Goal: Find specific page/section: Find specific page/section

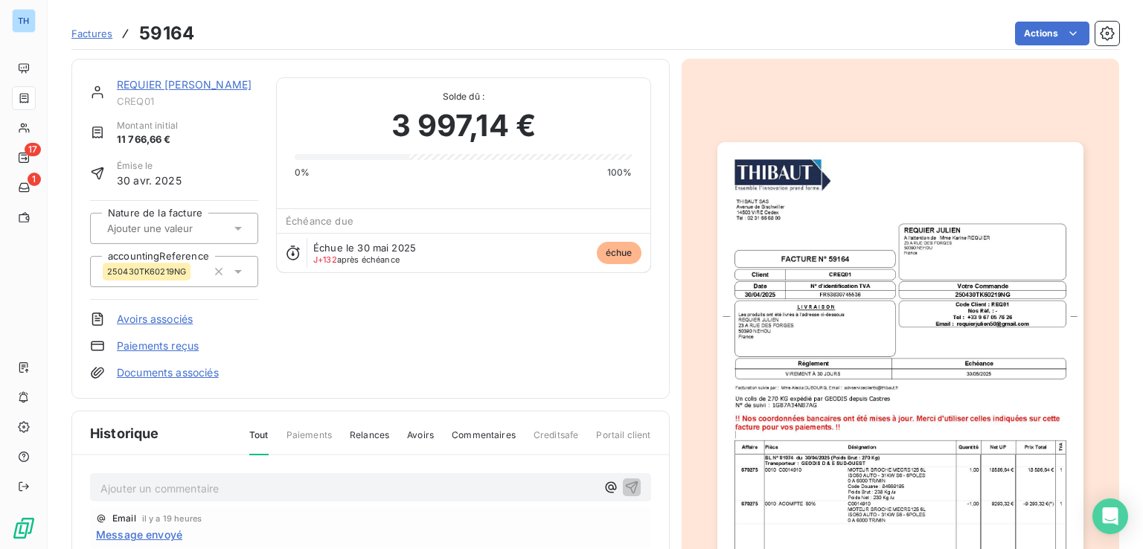
scroll to position [149, 0]
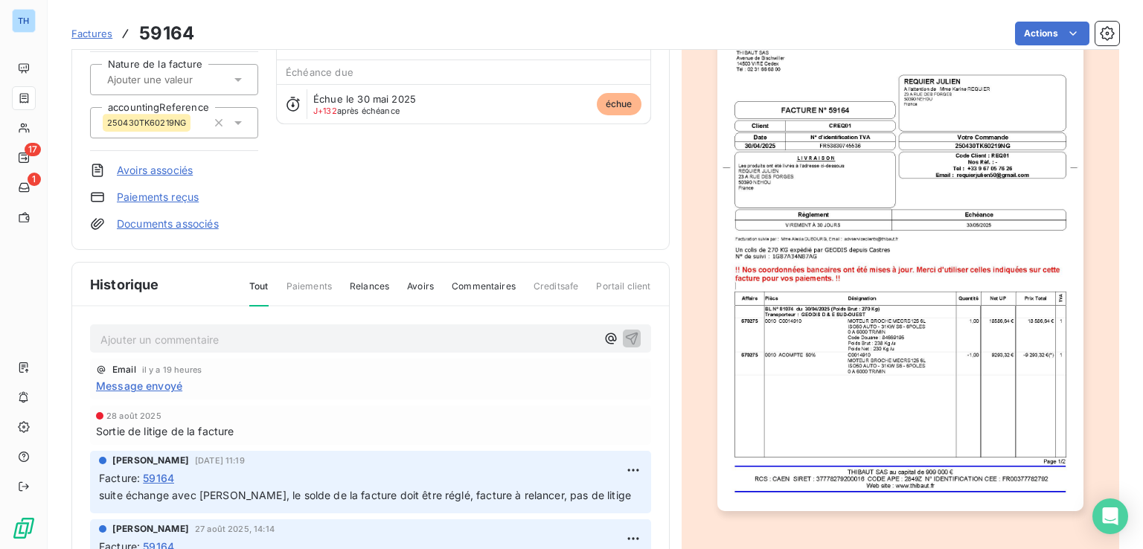
click at [138, 382] on span "Message envoyé" at bounding box center [139, 386] width 86 height 16
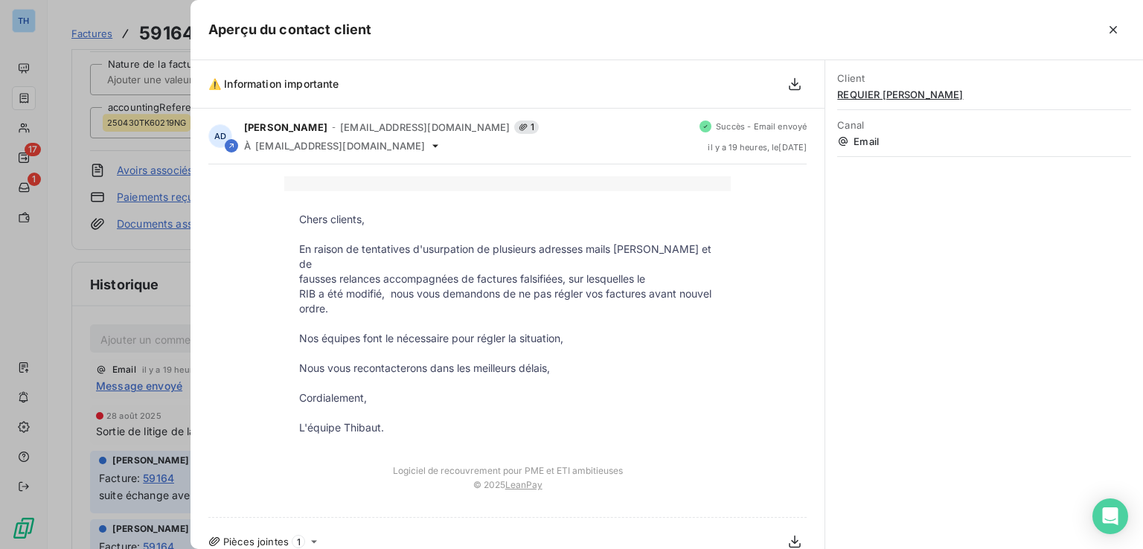
click at [66, 261] on div at bounding box center [571, 274] width 1143 height 549
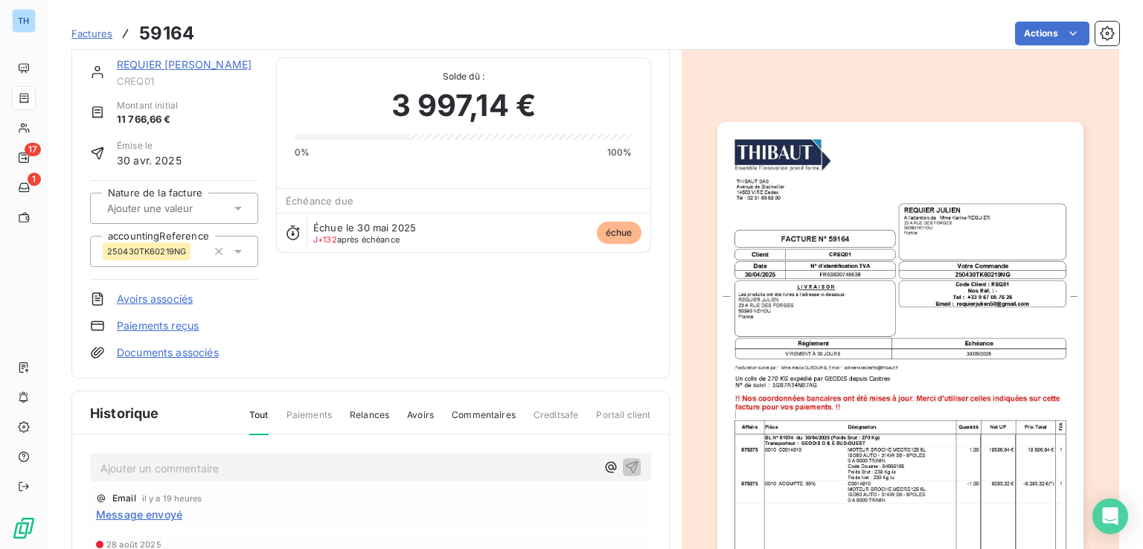
scroll to position [0, 0]
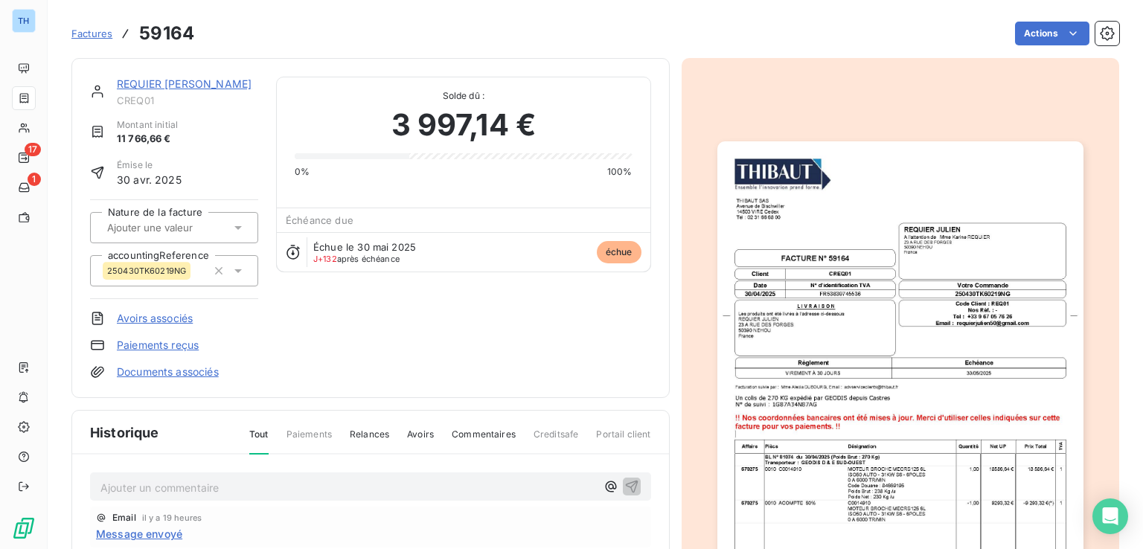
click at [158, 80] on link "REQUIER [PERSON_NAME]" at bounding box center [184, 83] width 135 height 13
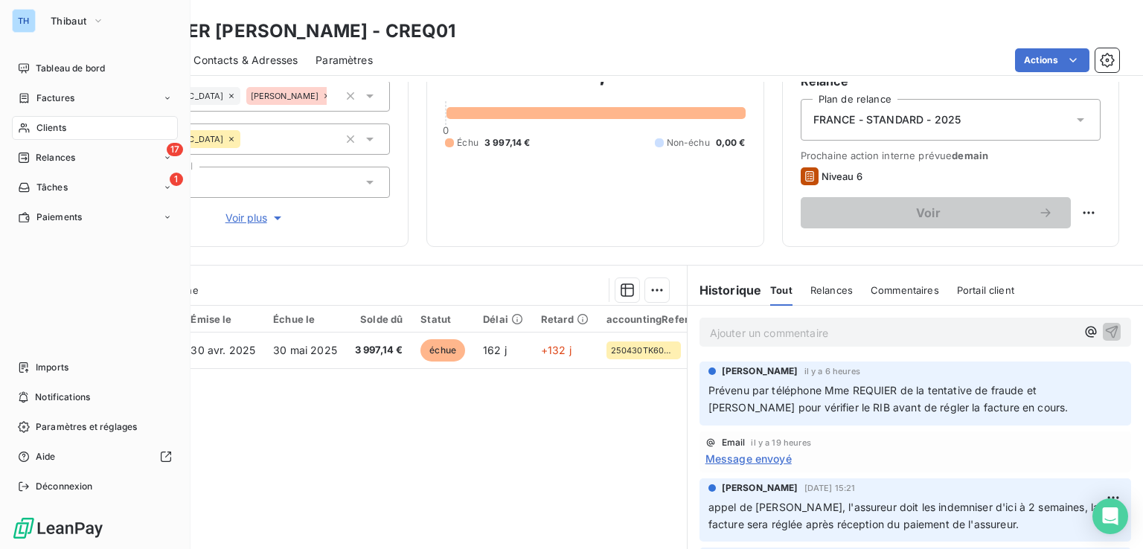
click at [57, 129] on span "Clients" at bounding box center [51, 127] width 30 height 13
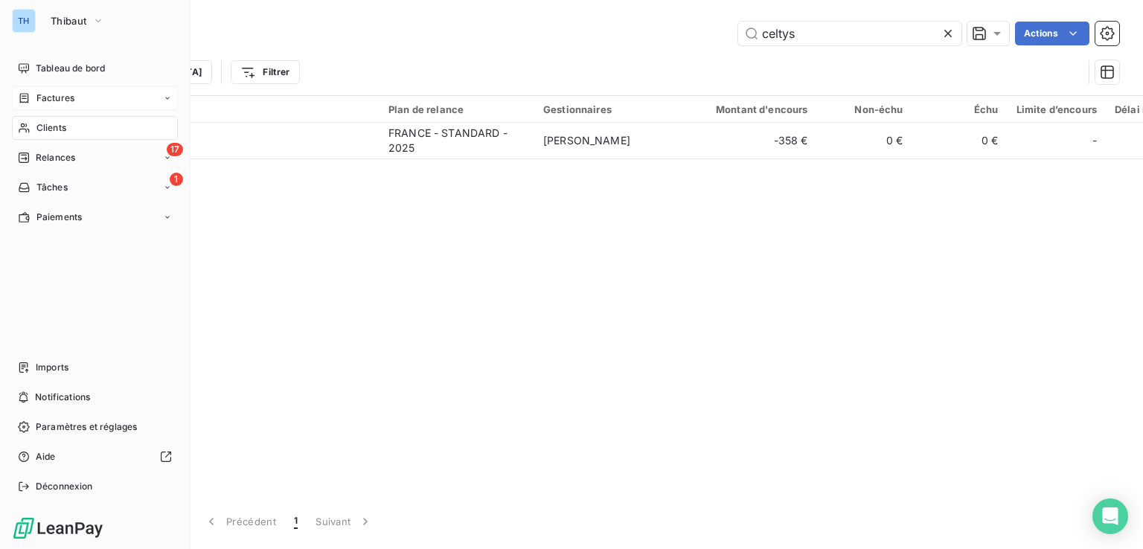
click at [51, 98] on span "Factures" at bounding box center [55, 98] width 38 height 13
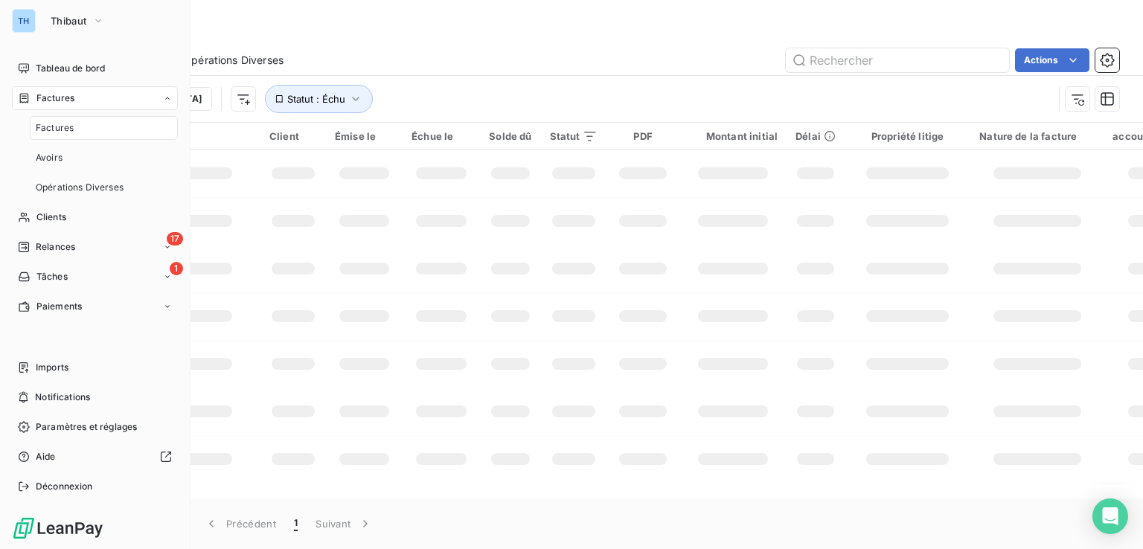
click at [60, 127] on span "Factures" at bounding box center [55, 127] width 38 height 13
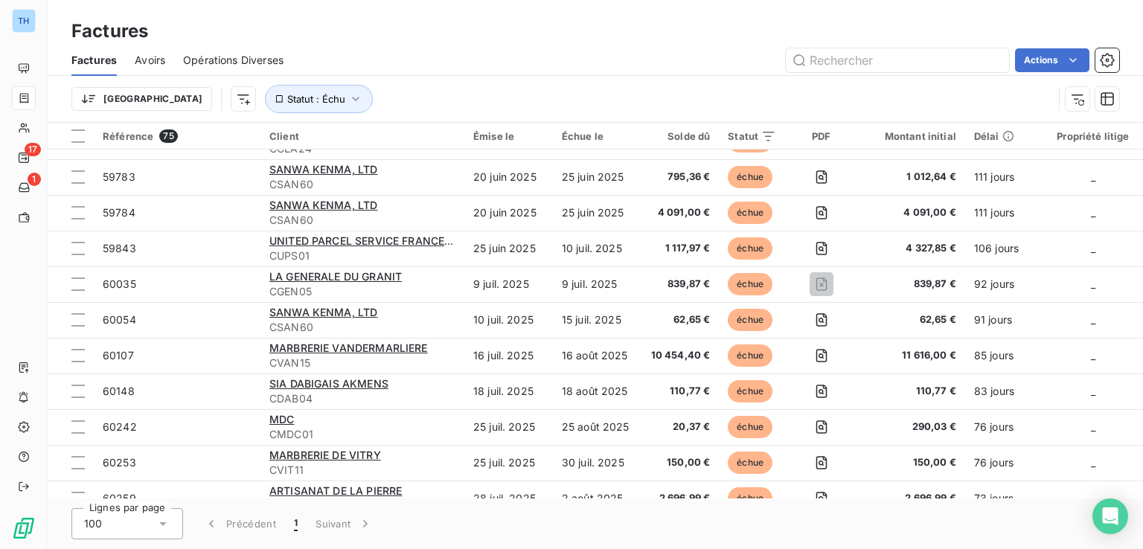
scroll to position [670, 0]
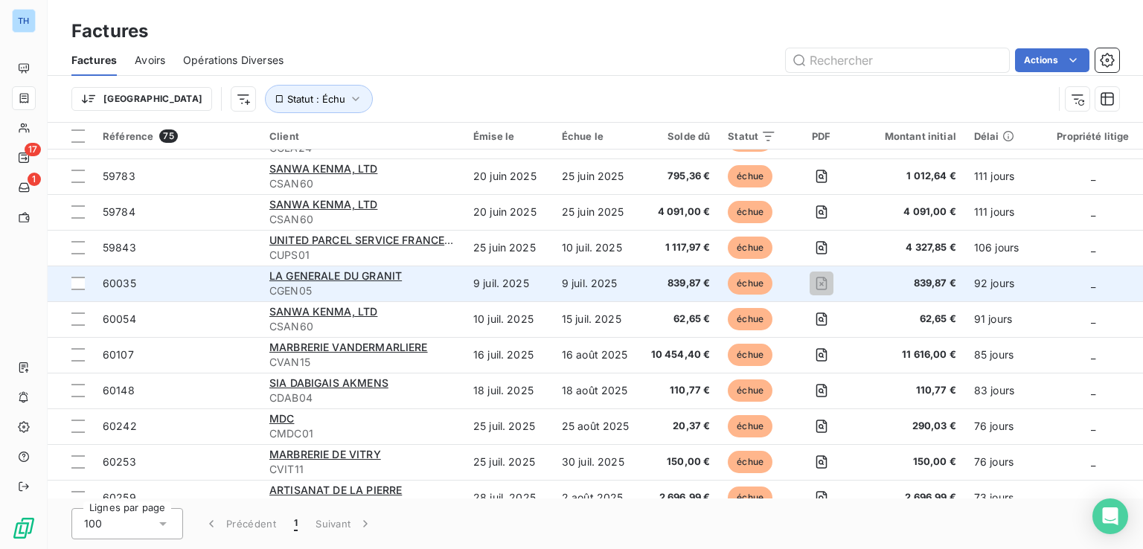
click at [409, 292] on span "CGEN05" at bounding box center [362, 291] width 186 height 15
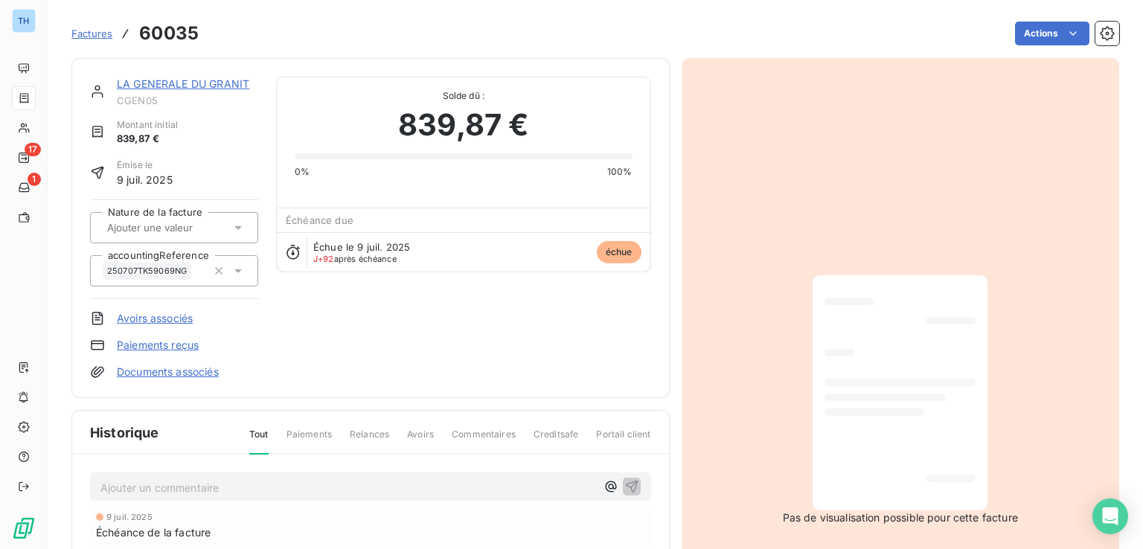
click at [188, 78] on link "LA GENERALE DU GRANIT" at bounding box center [183, 83] width 132 height 13
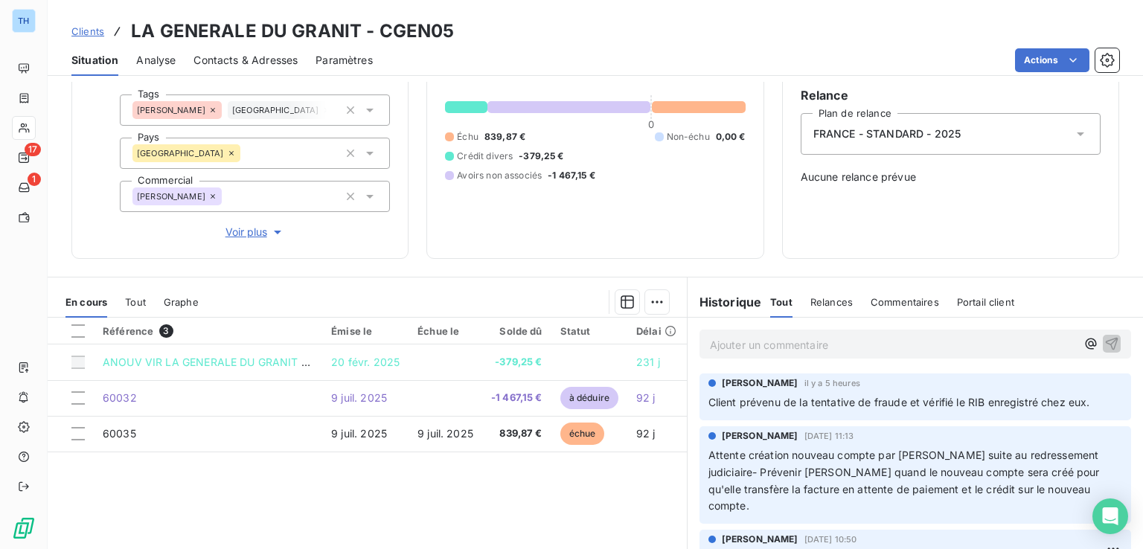
scroll to position [149, 0]
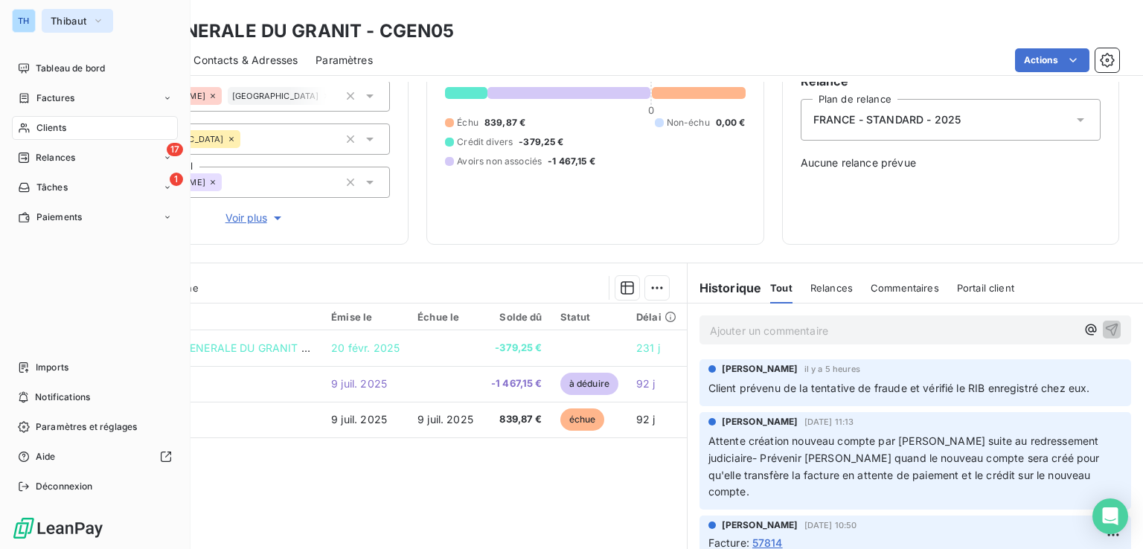
click at [83, 19] on span "Thibaut" at bounding box center [69, 21] width 36 height 12
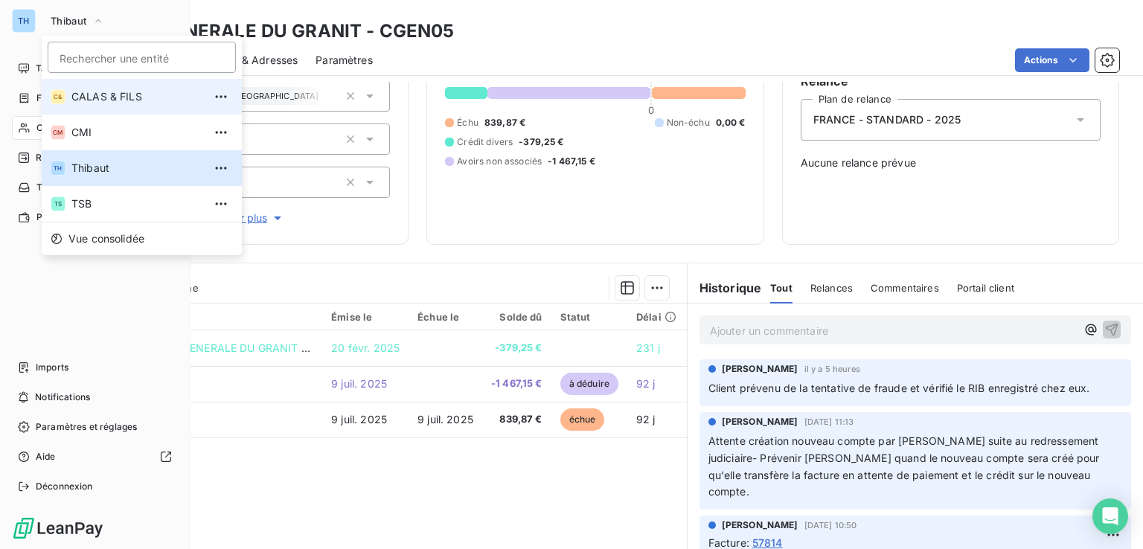
click at [112, 100] on span "CALAS & FILS" at bounding box center [137, 96] width 132 height 15
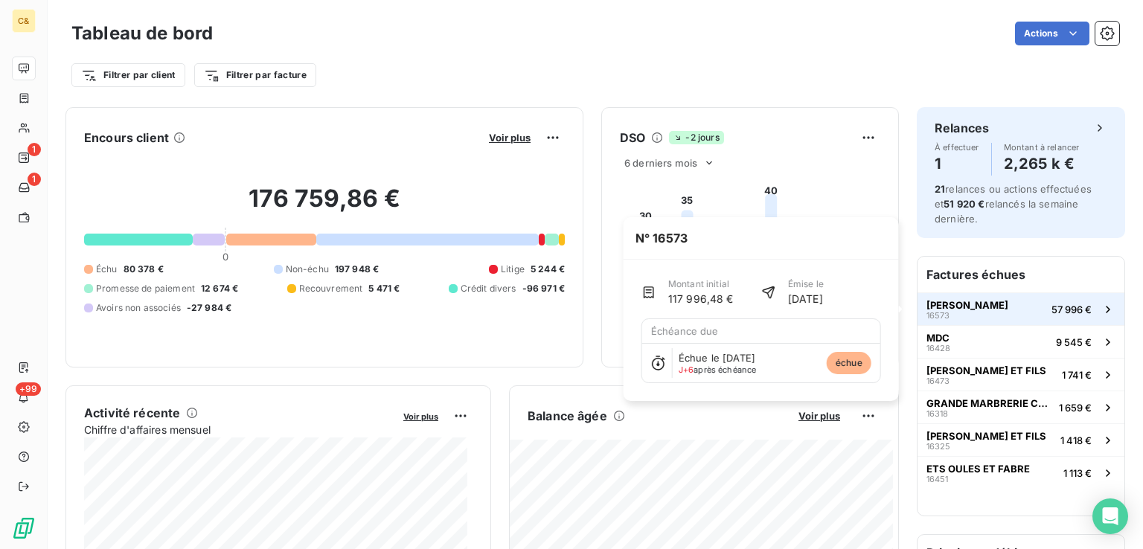
click at [1051, 316] on div "57 996 €" at bounding box center [1083, 309] width 64 height 15
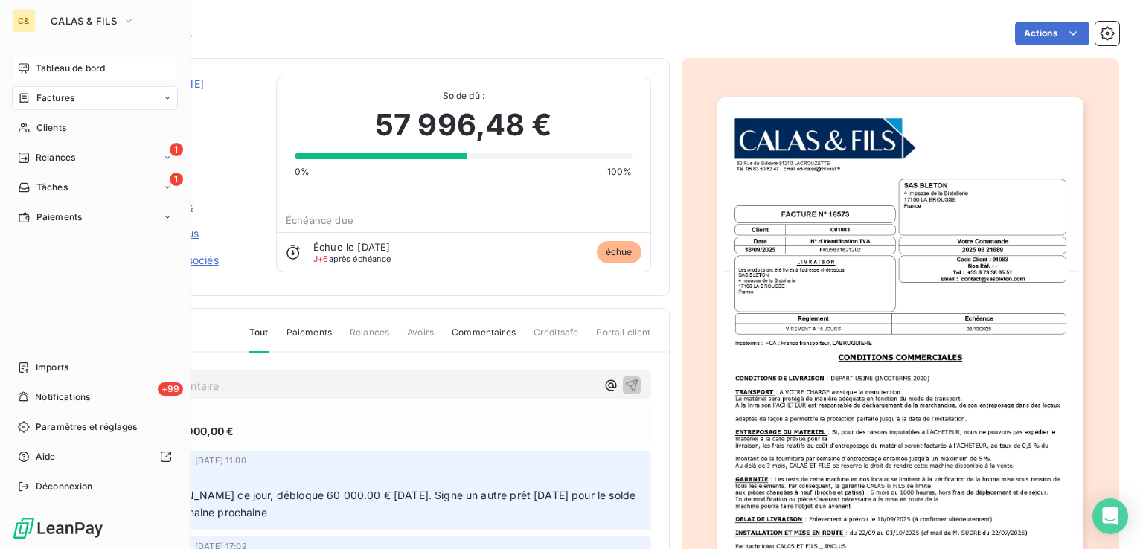
click at [74, 65] on span "Tableau de bord" at bounding box center [70, 68] width 69 height 13
